Goal: Task Accomplishment & Management: Manage account settings

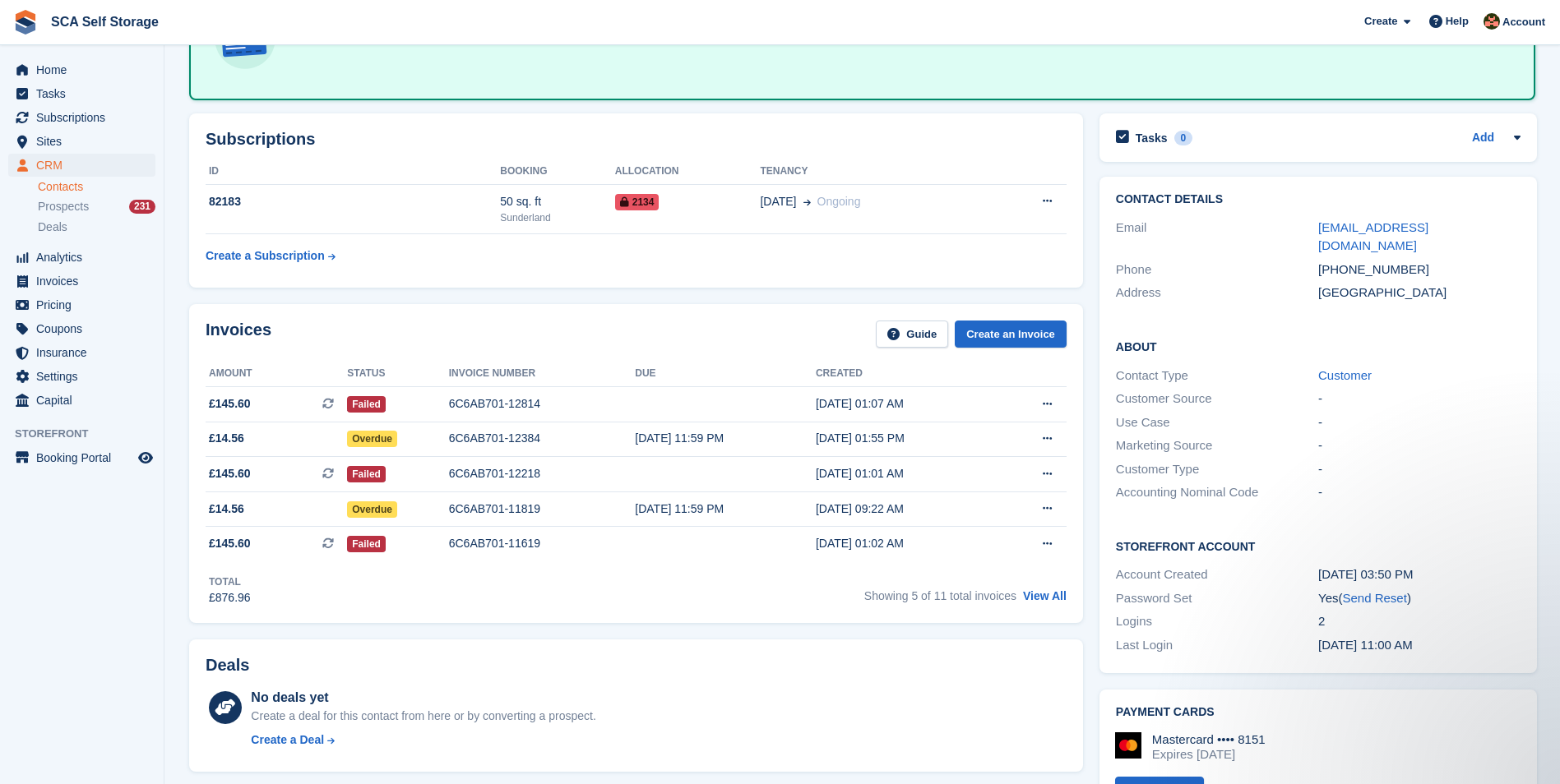
scroll to position [125, 0]
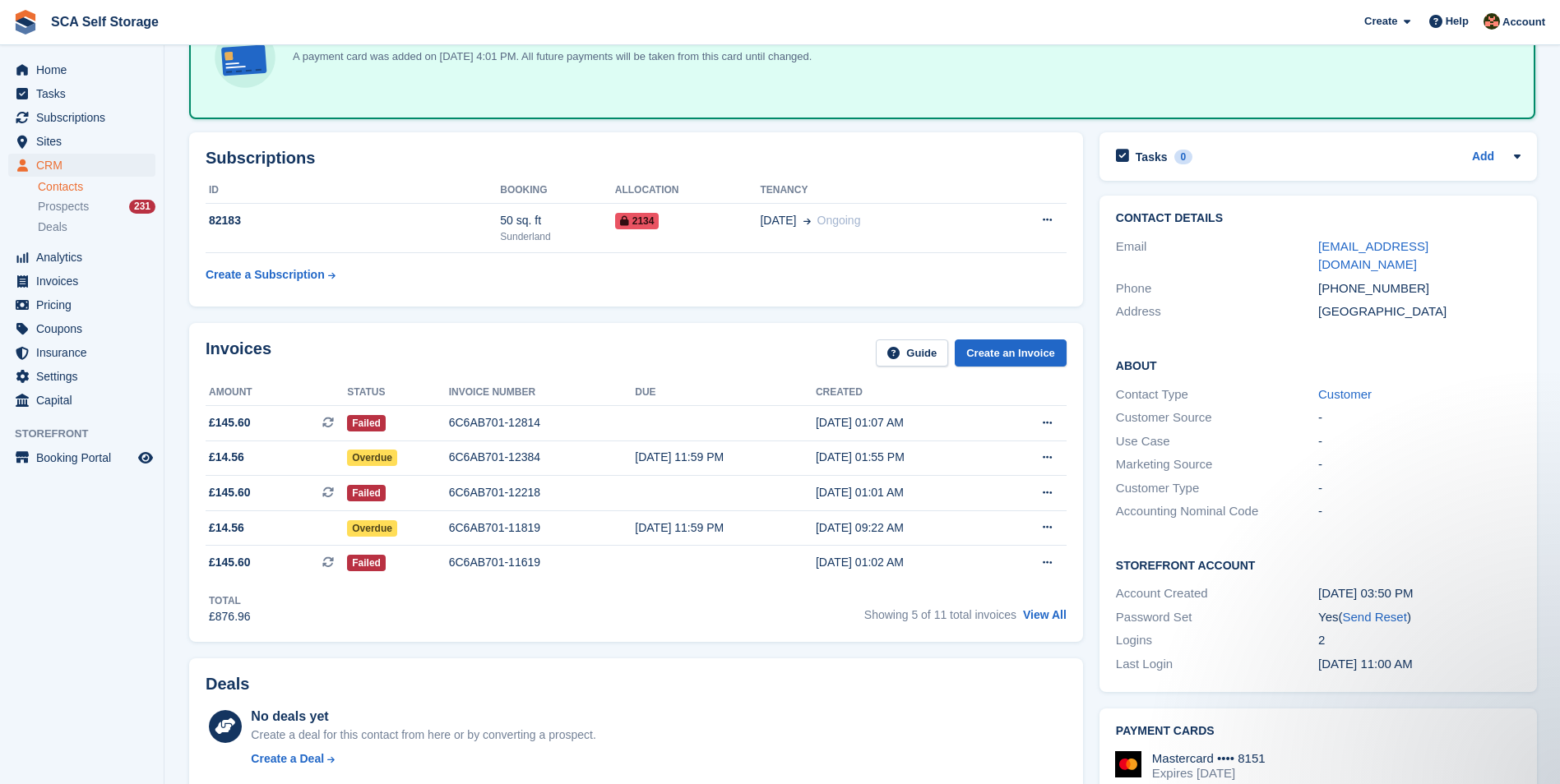
click at [740, 360] on div "Invoices Guide Create an Invoice" at bounding box center [636, 358] width 861 height 37
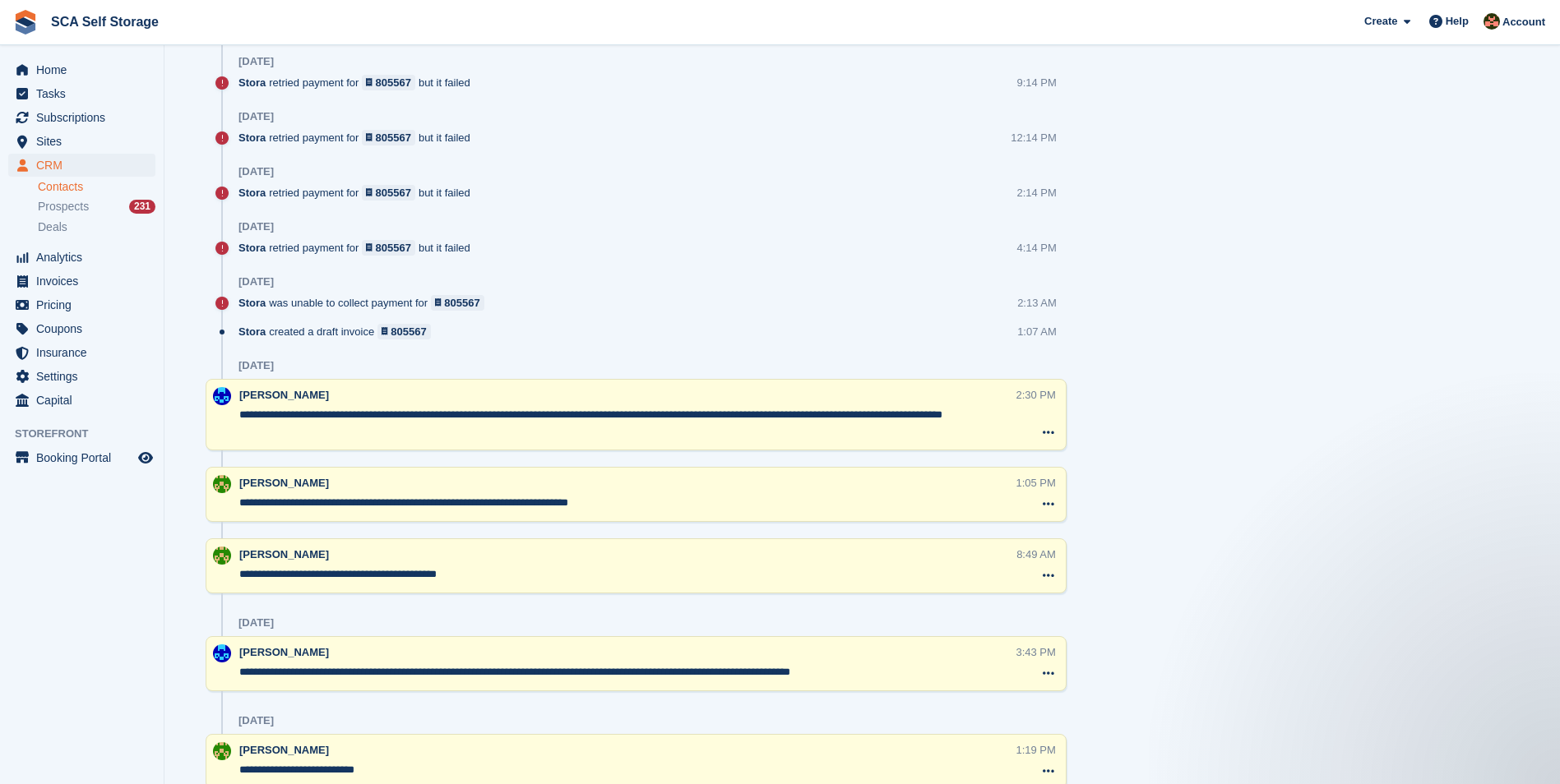
scroll to position [1397, 0]
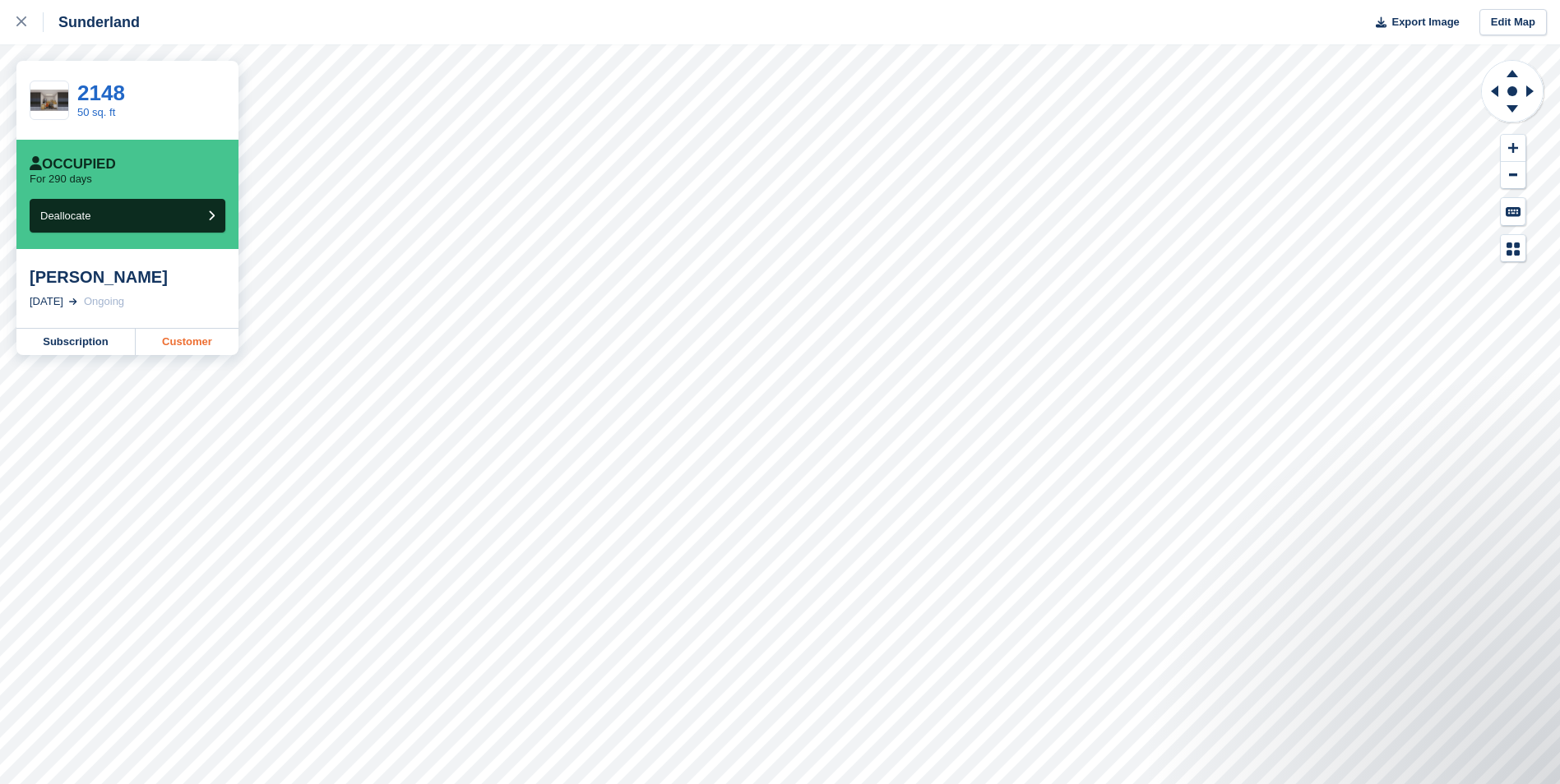
click at [165, 345] on link "Customer" at bounding box center [186, 342] width 102 height 27
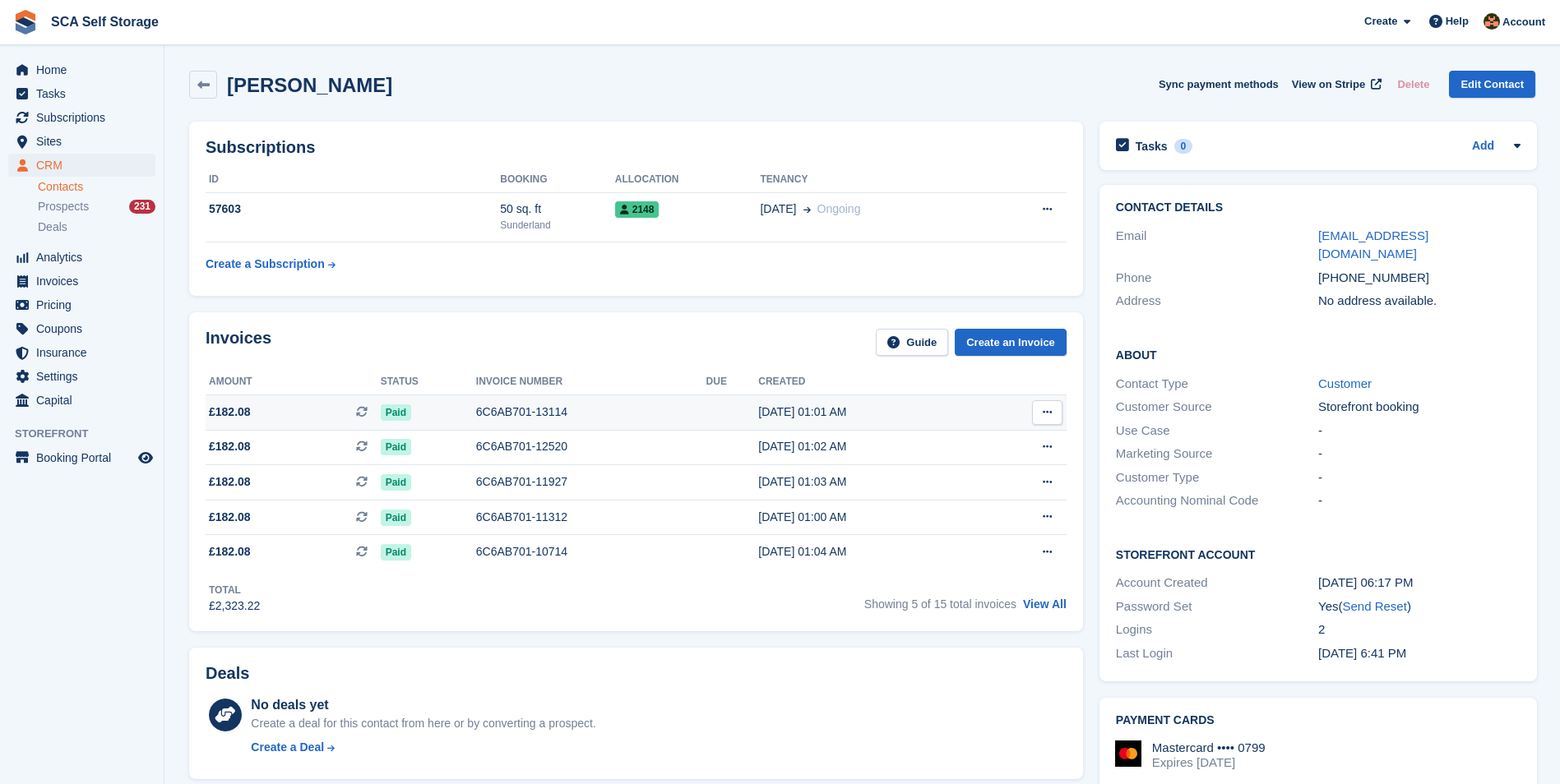
click at [563, 410] on div "6C6AB701-13114" at bounding box center [591, 411] width 231 height 17
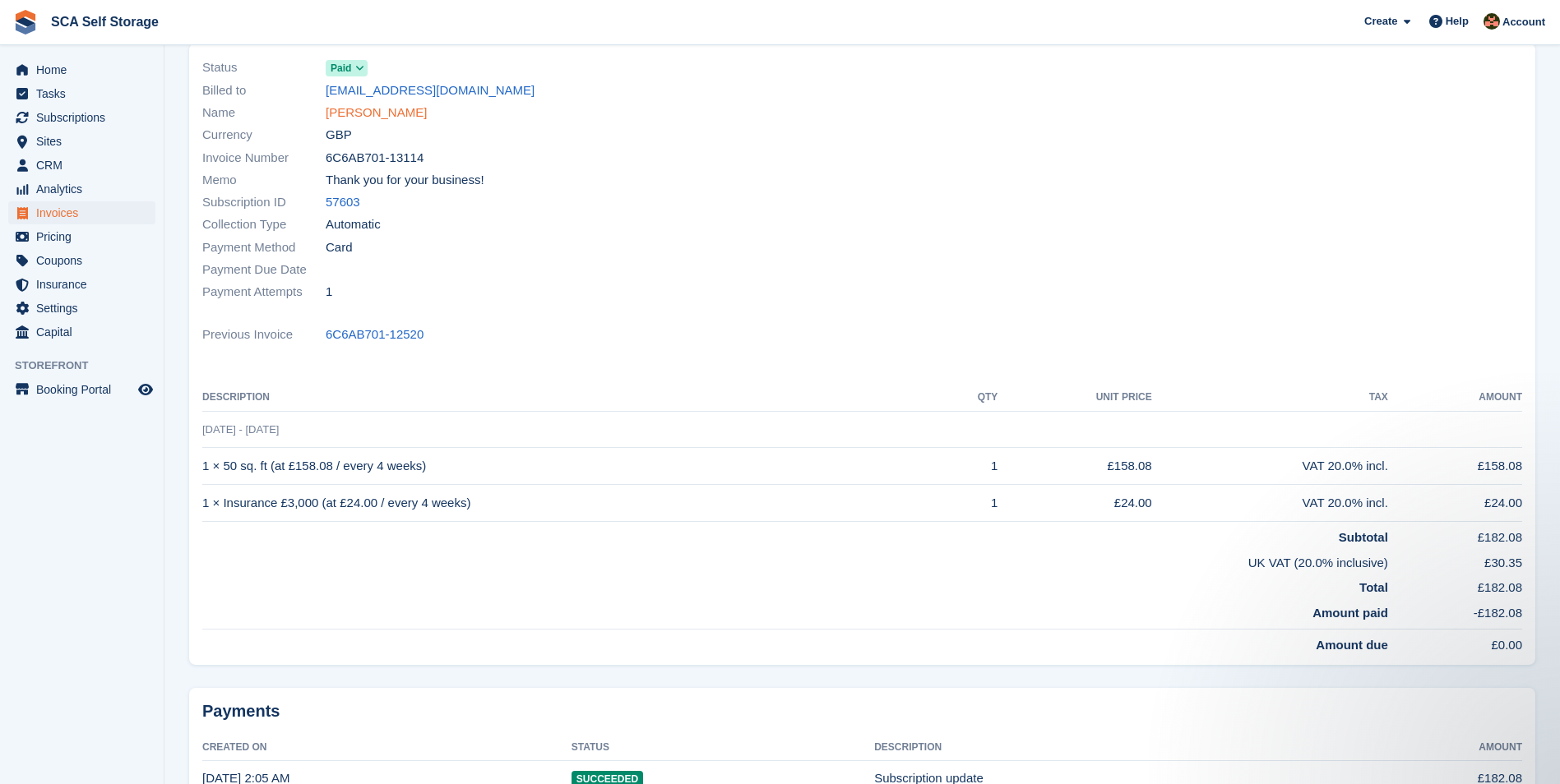
click at [392, 114] on link "[PERSON_NAME]" at bounding box center [377, 112] width 102 height 19
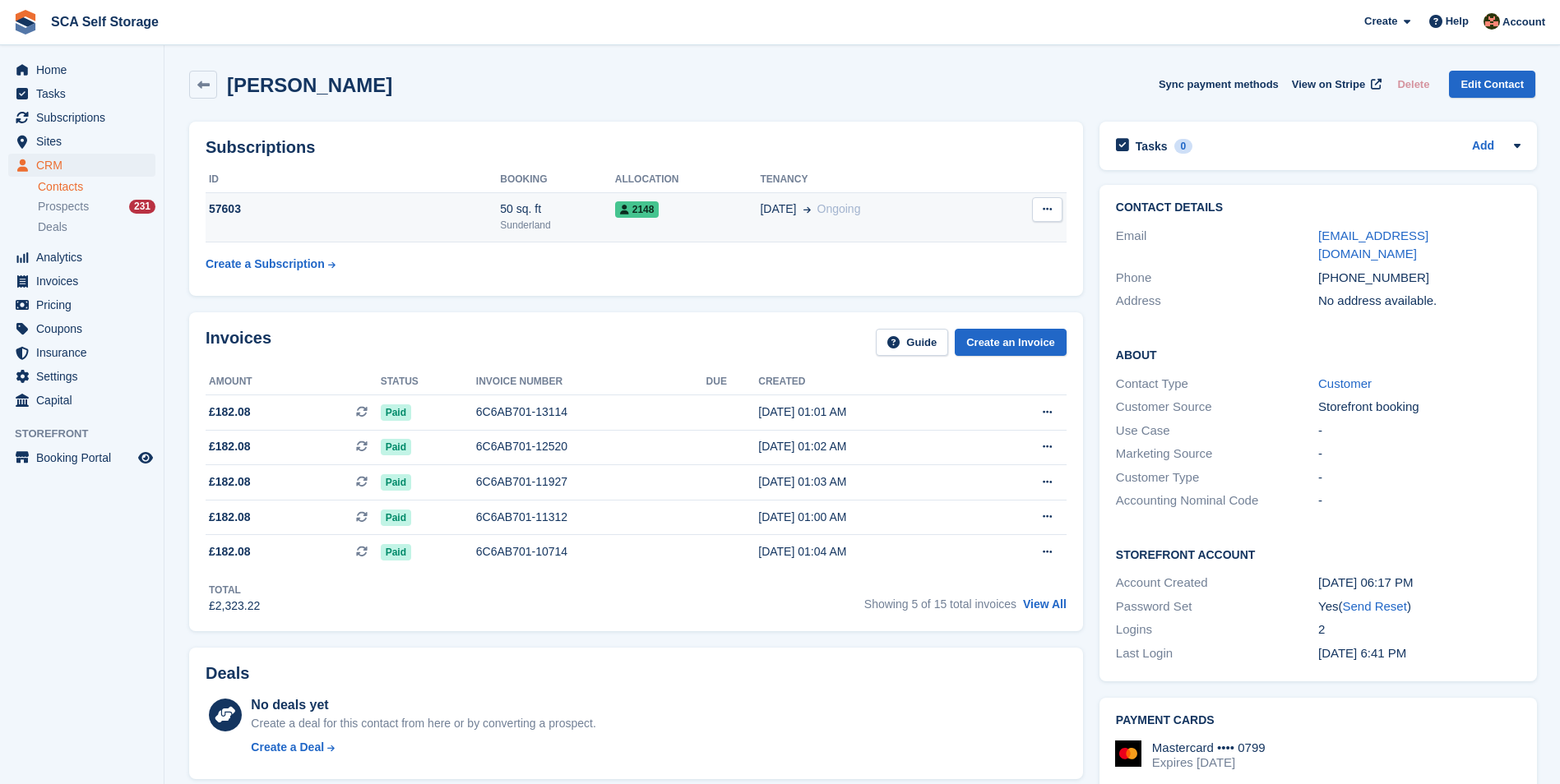
click at [888, 226] on td "18 Oct Ongoing" at bounding box center [873, 217] width 228 height 50
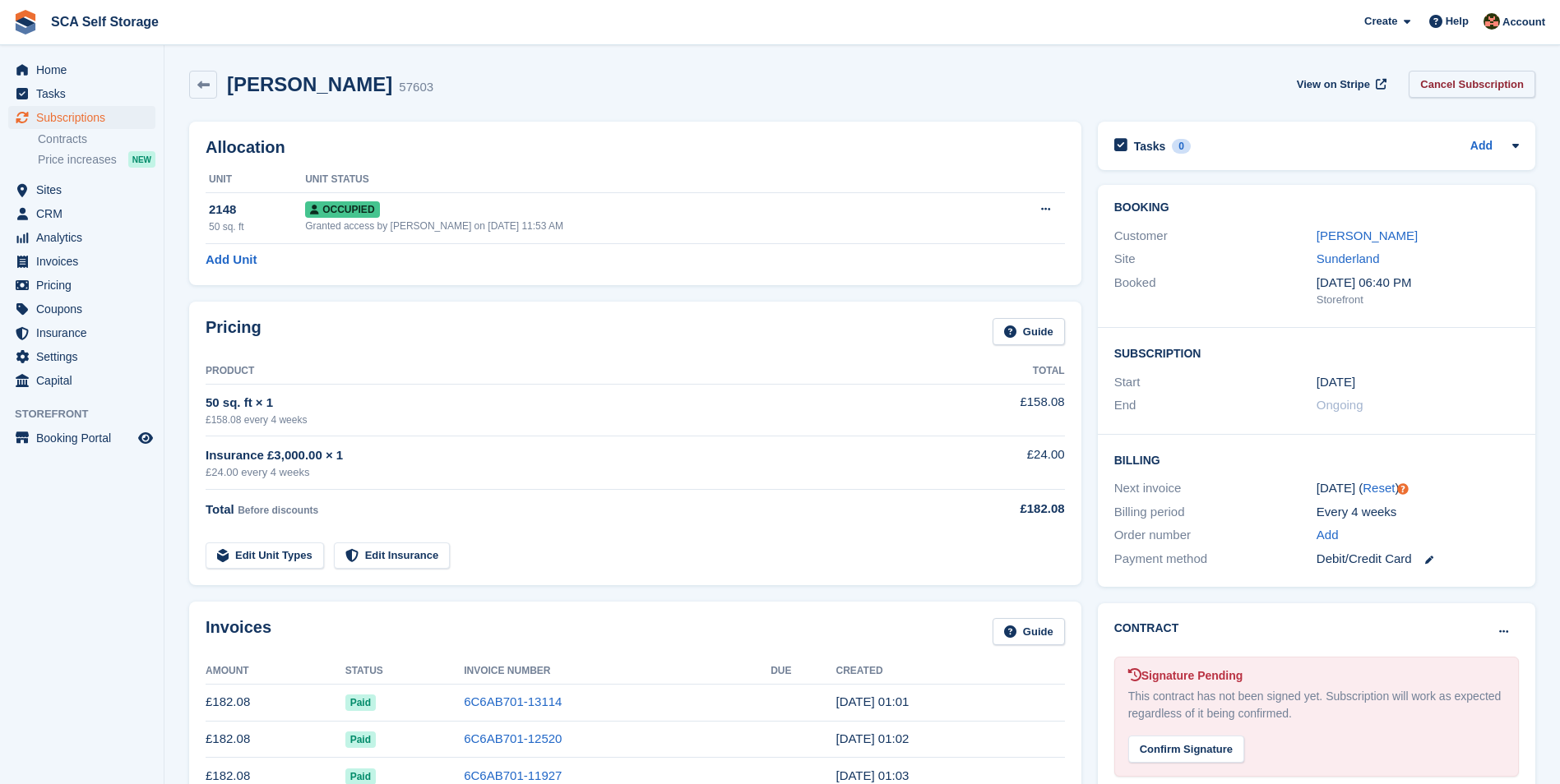
click at [1483, 77] on link "Cancel Subscription" at bounding box center [1472, 84] width 126 height 27
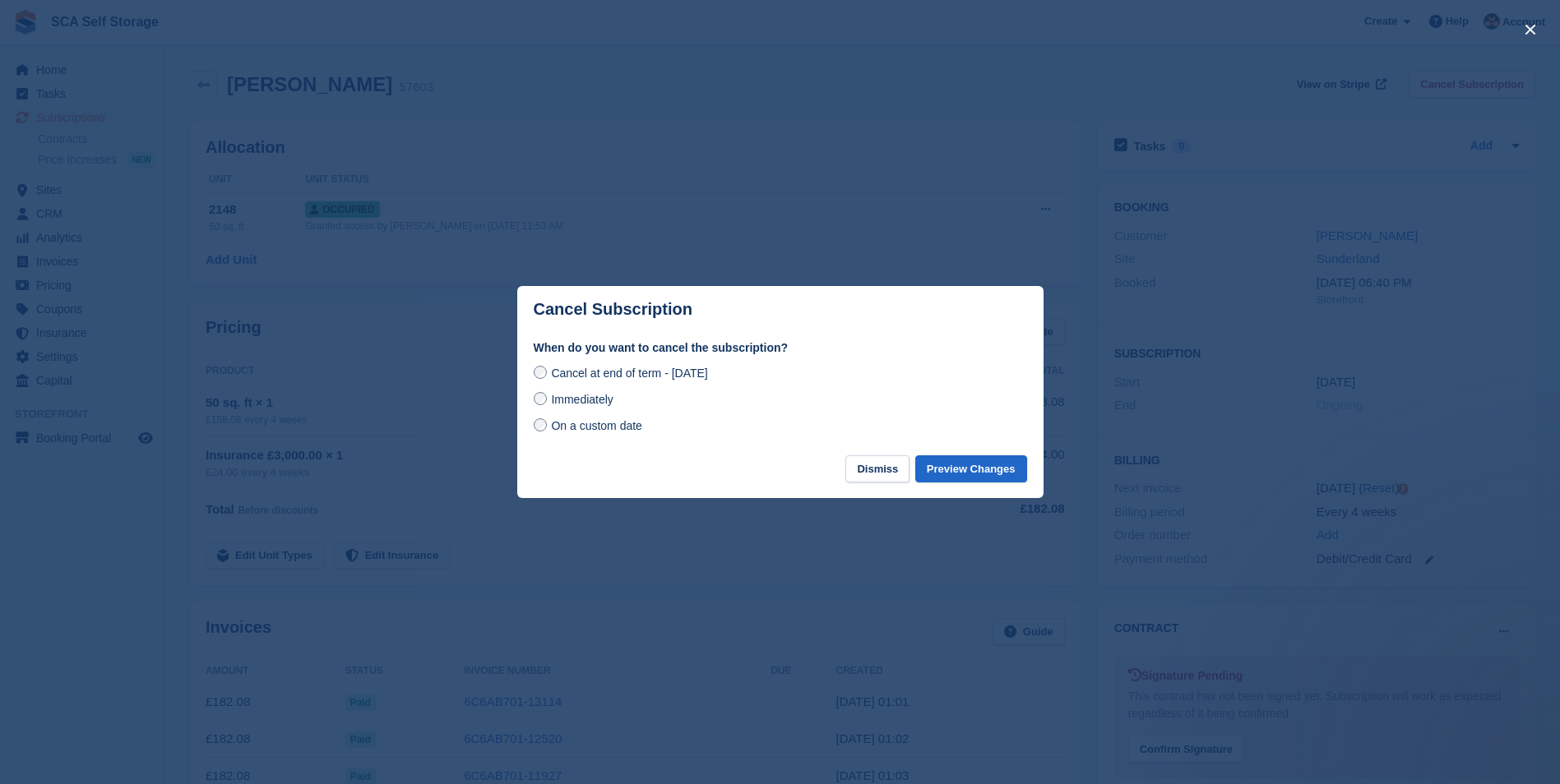
click at [585, 428] on span "On a custom date" at bounding box center [597, 425] width 92 height 13
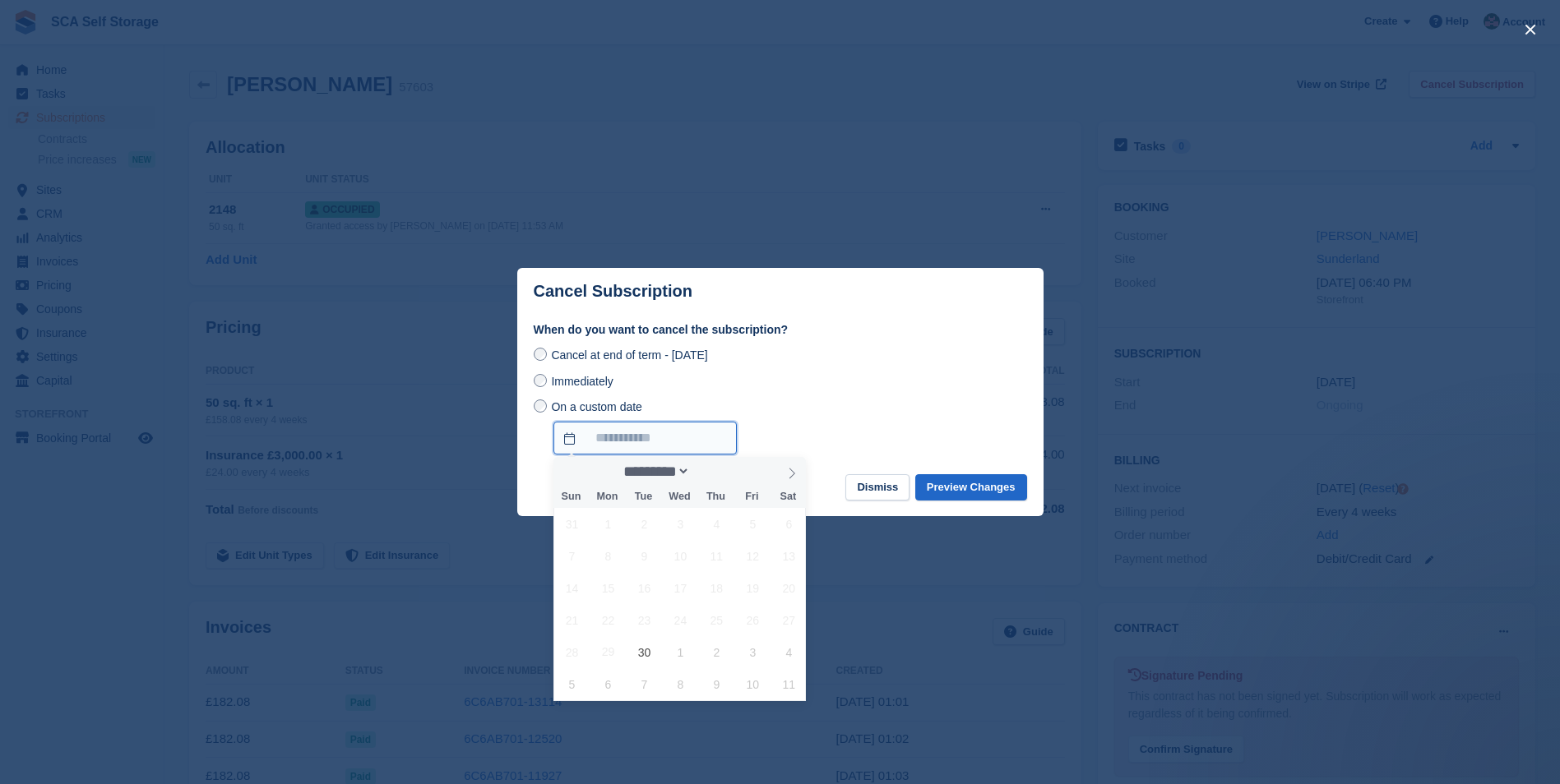
click at [711, 424] on input "On a custom date" at bounding box center [645, 438] width 183 height 33
click at [793, 476] on icon at bounding box center [792, 473] width 12 height 12
select select "*"
click at [573, 596] on span "12" at bounding box center [572, 588] width 32 height 32
type input "**********"
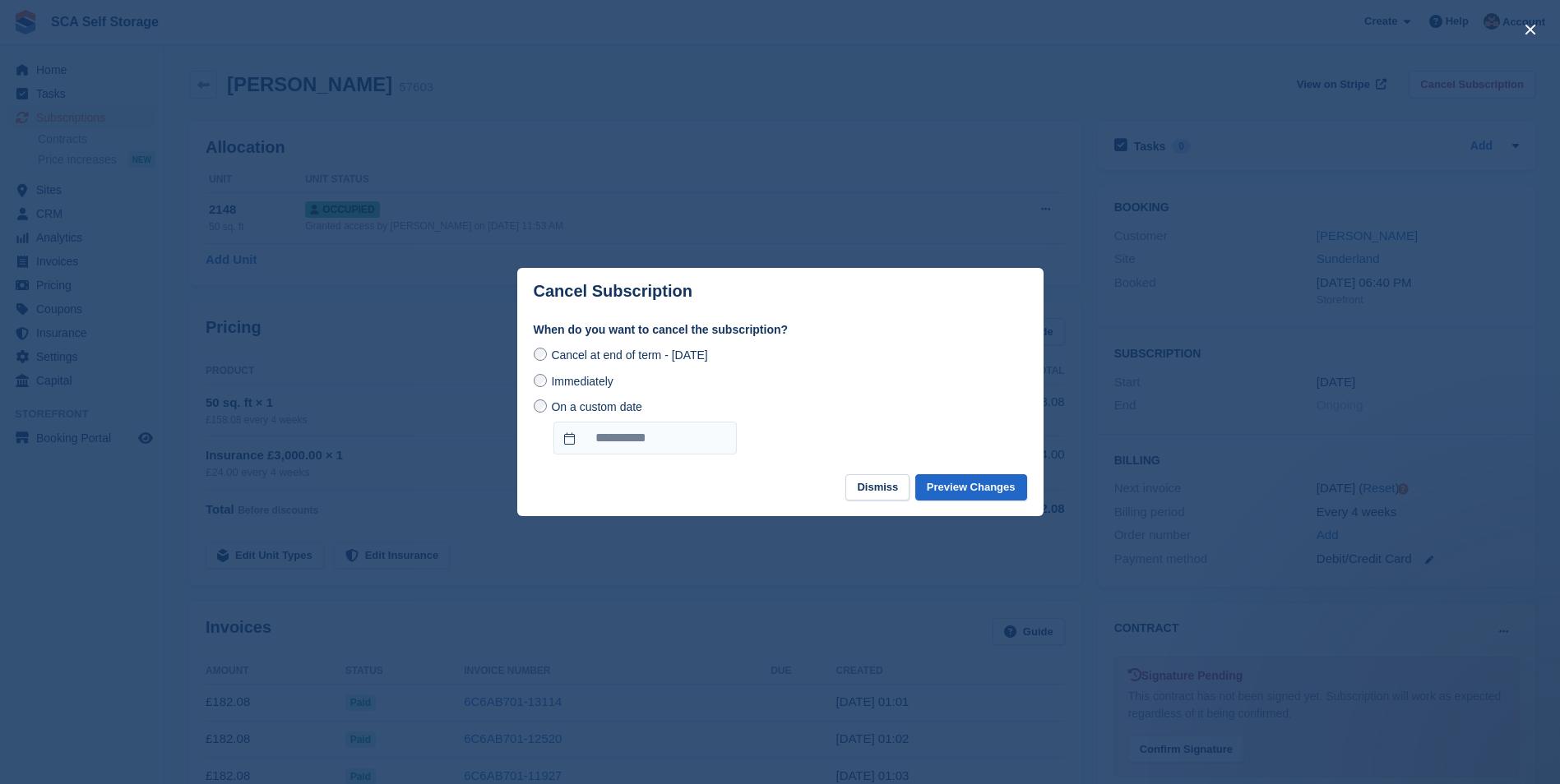
click at [1028, 491] on footer "Dismiss Preview Changes" at bounding box center [780, 496] width 526 height 43
click at [1015, 489] on button "Preview Changes" at bounding box center [971, 488] width 112 height 27
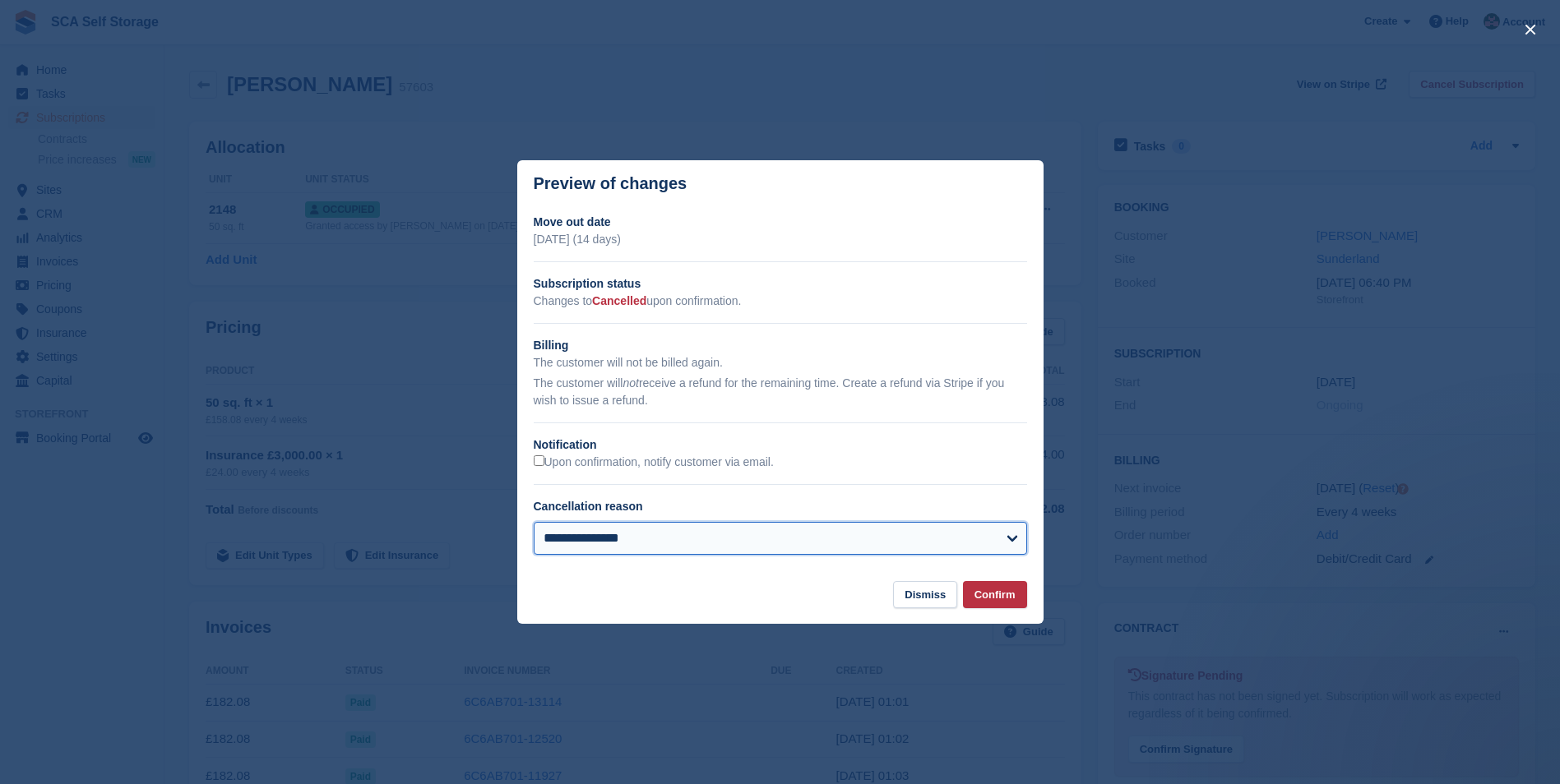
drag, startPoint x: 586, startPoint y: 546, endPoint x: 600, endPoint y: 540, distance: 15.2
click at [586, 546] on select "**********" at bounding box center [780, 537] width 493 height 33
select select "**********"
click at [533, 523] on select "**********" at bounding box center [780, 537] width 493 height 33
click at [984, 594] on button "Confirm" at bounding box center [995, 594] width 64 height 27
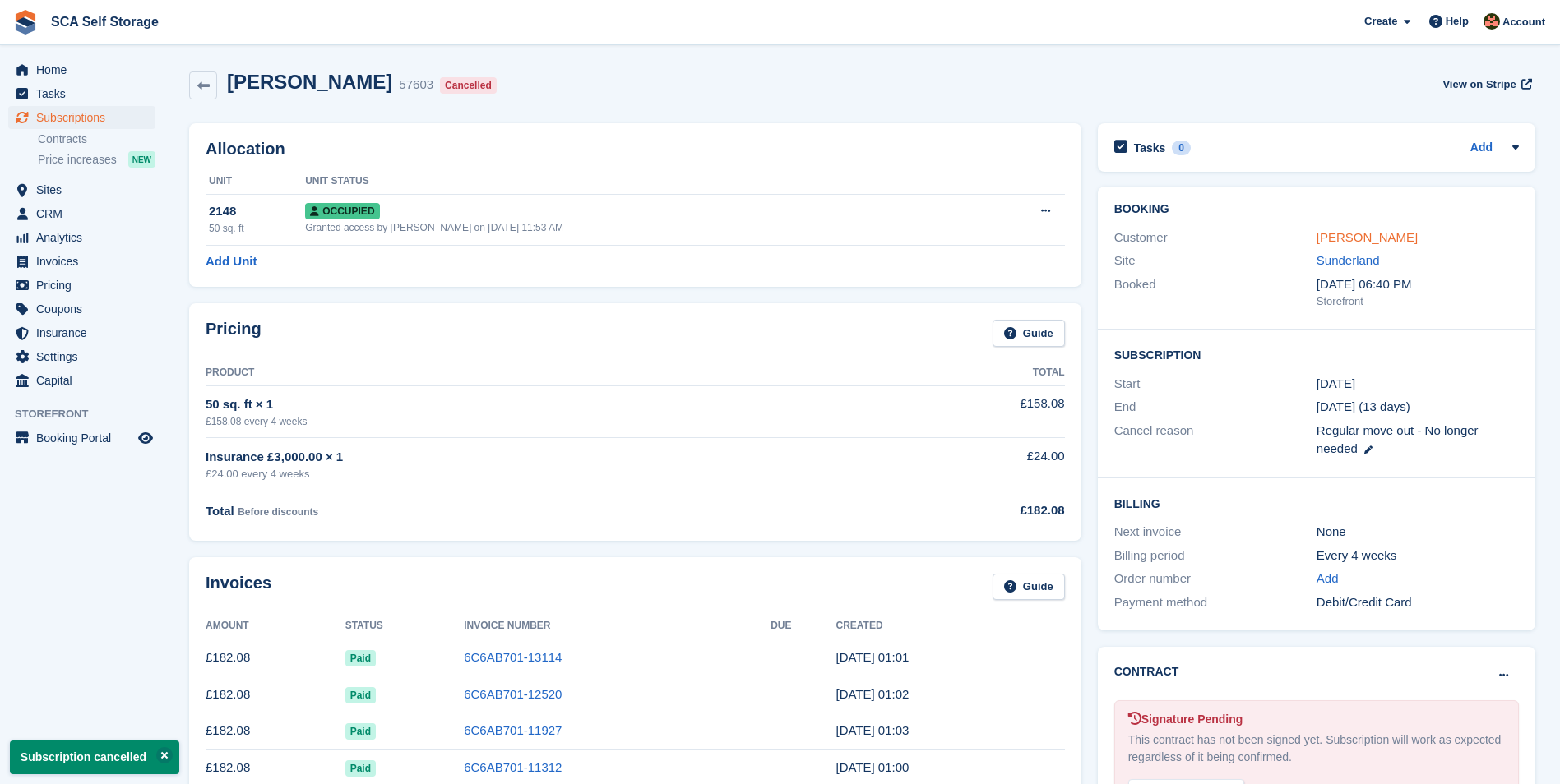
click at [1369, 236] on link "Graham Finlay" at bounding box center [1367, 238] width 102 height 14
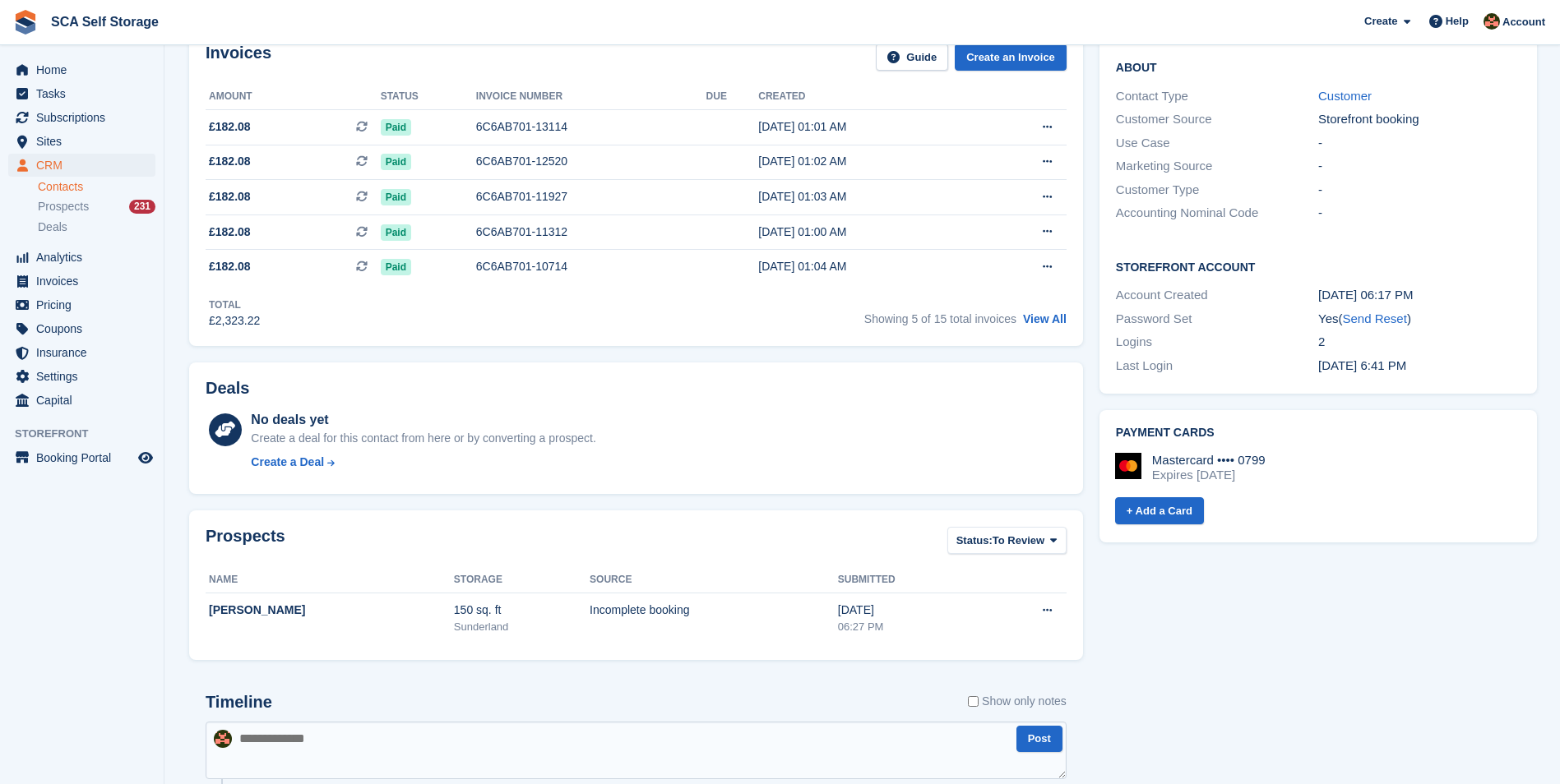
scroll to position [473, 0]
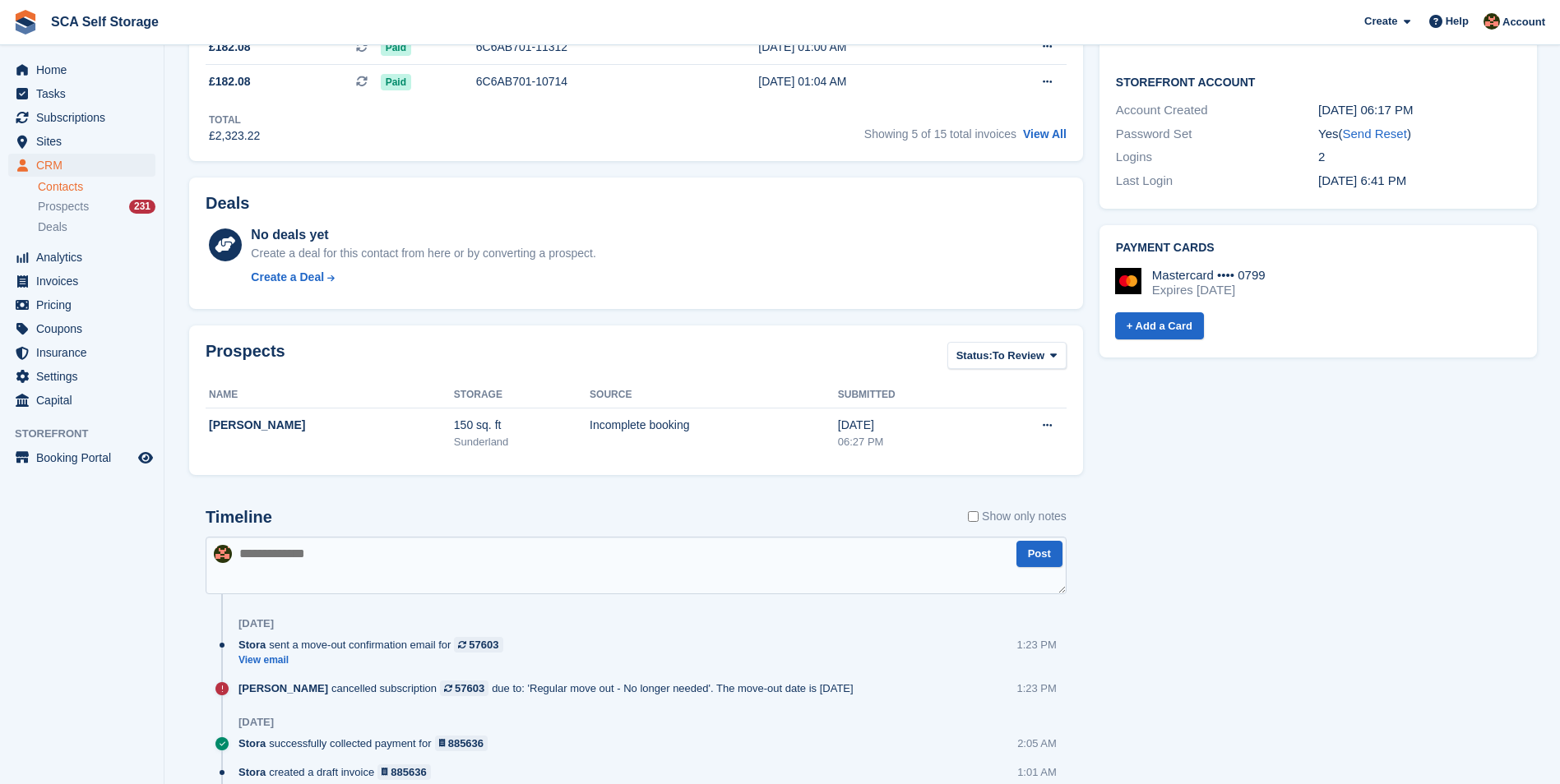
click at [442, 554] on textarea at bounding box center [636, 565] width 861 height 58
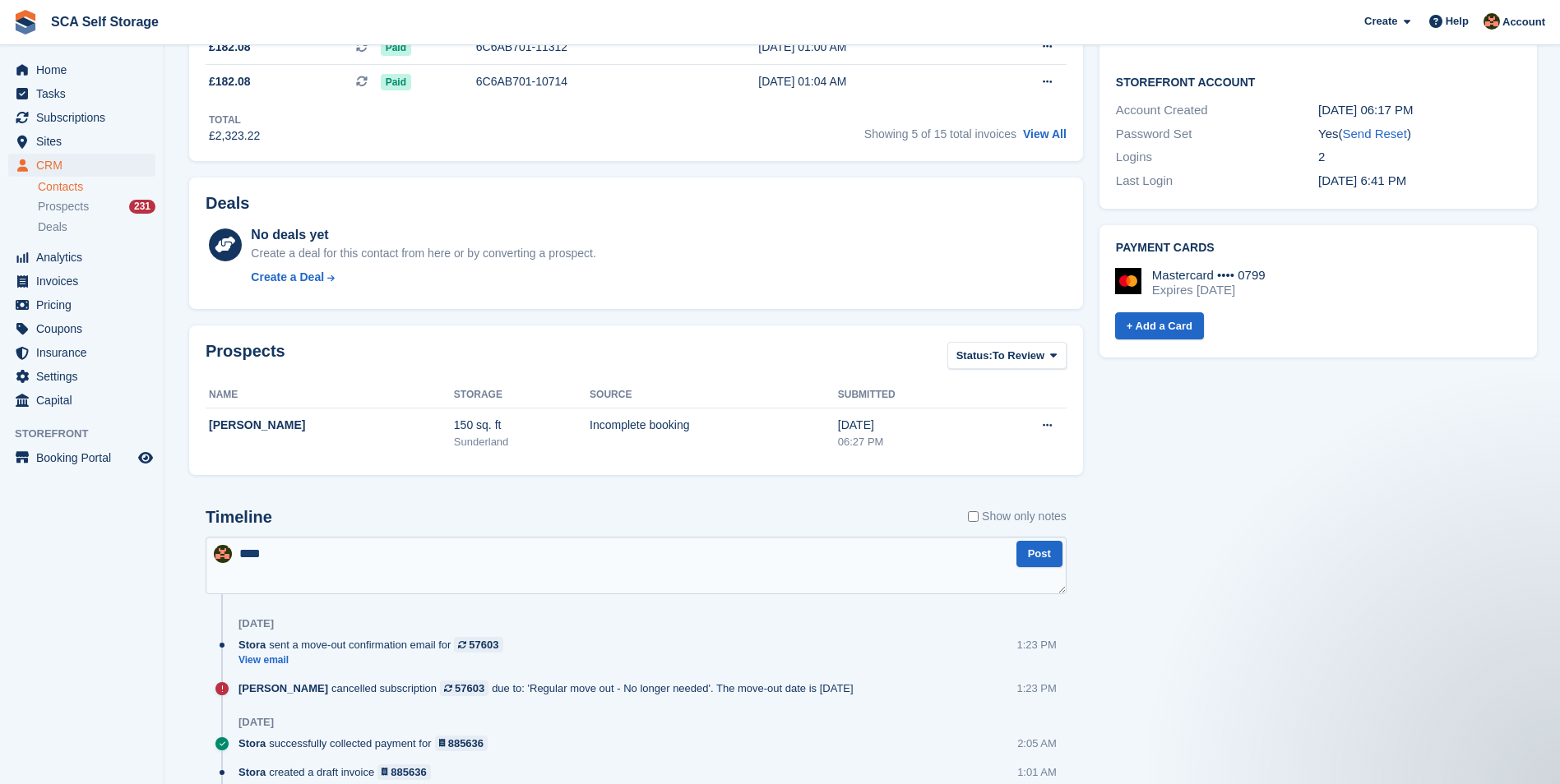
scroll to position [0, 0]
type textarea "**********"
